Goal: Task Accomplishment & Management: Use online tool/utility

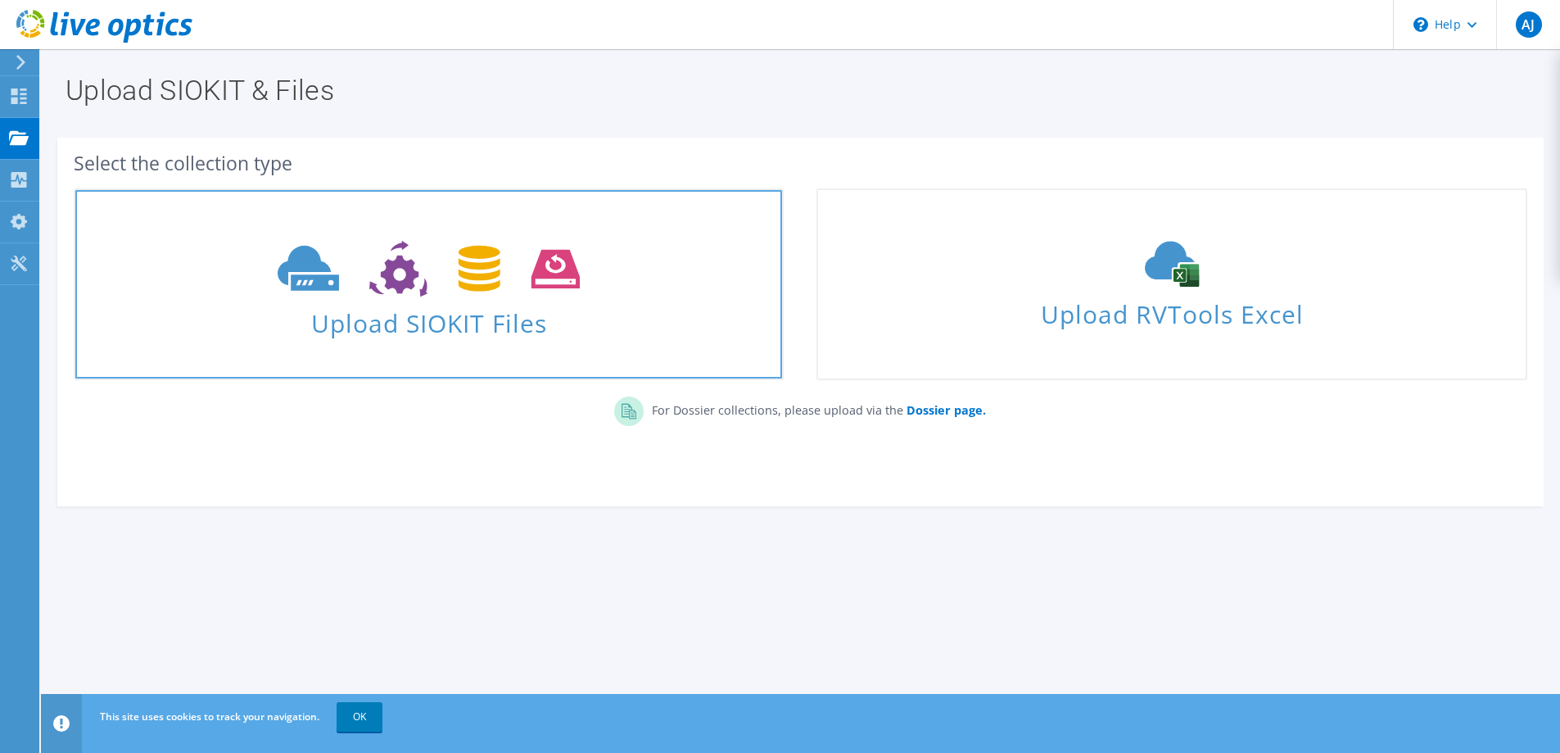
click at [475, 335] on span "Upload SIOKIT Files" at bounding box center [428, 318] width 707 height 35
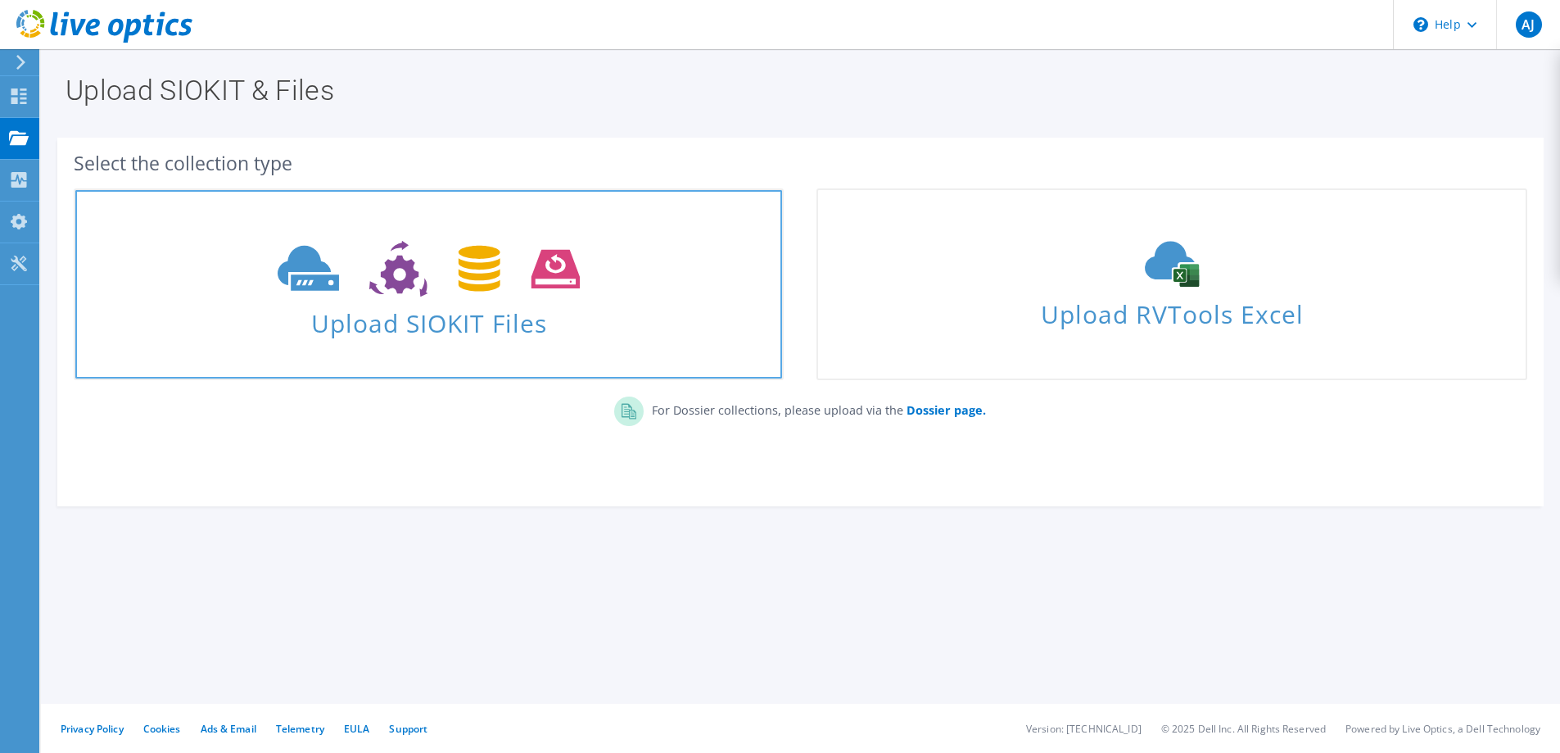
click at [491, 320] on span "Upload SIOKIT Files" at bounding box center [428, 318] width 707 height 35
